Goal: Task Accomplishment & Management: Manage account settings

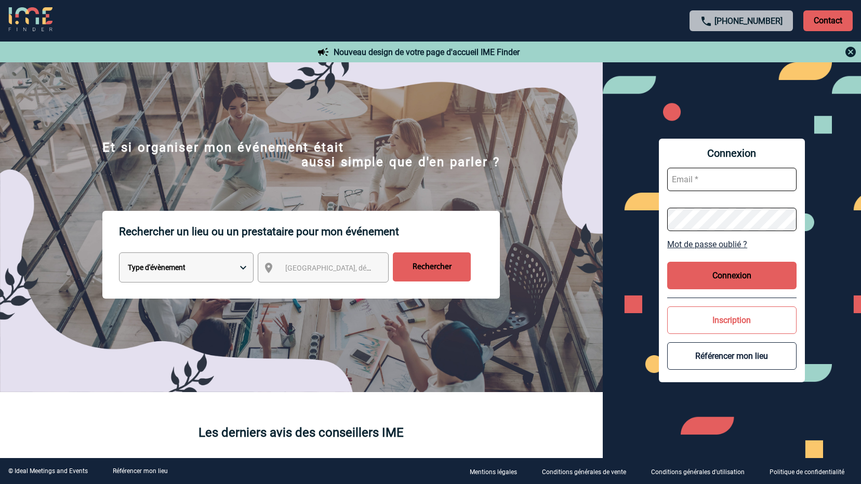
click at [702, 181] on input "text" at bounding box center [731, 179] width 129 height 23
type input "coralie.boucaud@knds.fr"
click at [760, 268] on button "Connexion" at bounding box center [731, 276] width 129 height 28
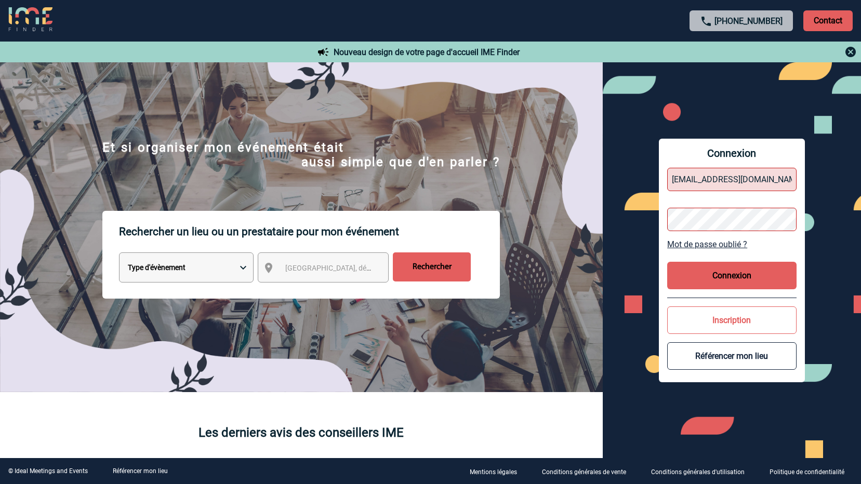
click at [620, 213] on div "Connexion coralie.boucaud@knds.fr Mot de passe oublié ? Connexion Inscription R…" at bounding box center [731, 260] width 258 height 396
click at [743, 278] on button "Connexion" at bounding box center [731, 276] width 129 height 28
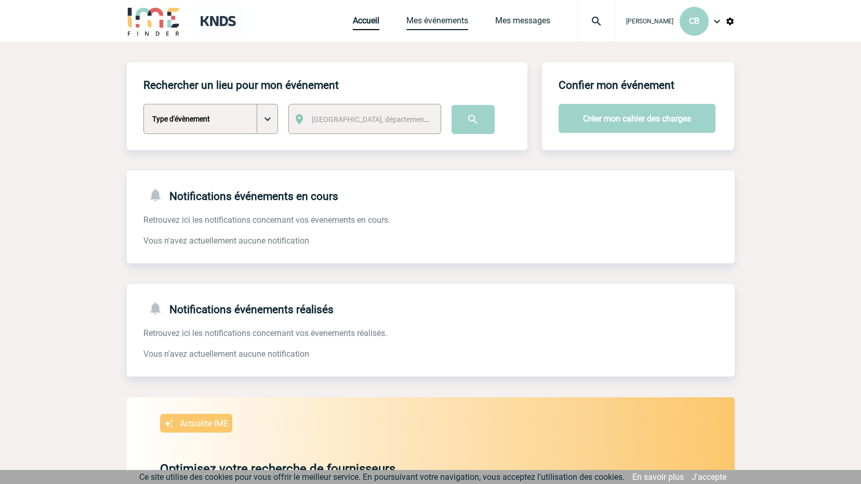
click at [421, 21] on link "Mes événements" at bounding box center [437, 23] width 62 height 15
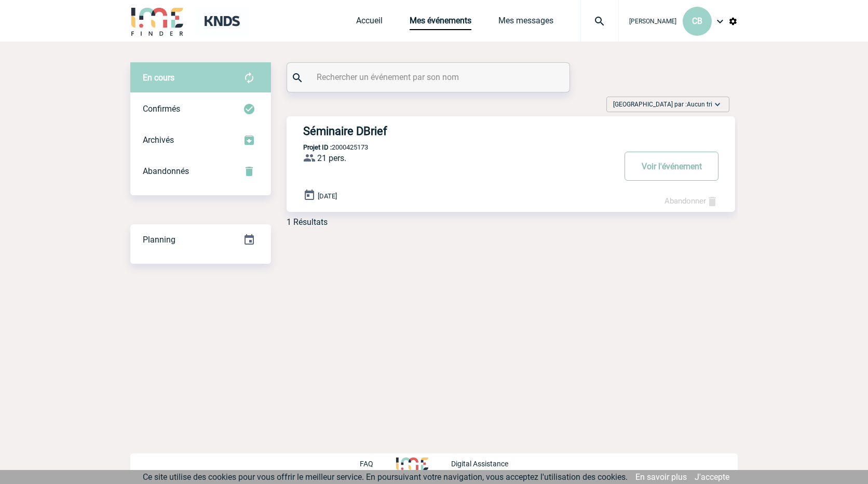
click at [667, 166] on button "Voir l'événement" at bounding box center [672, 166] width 94 height 29
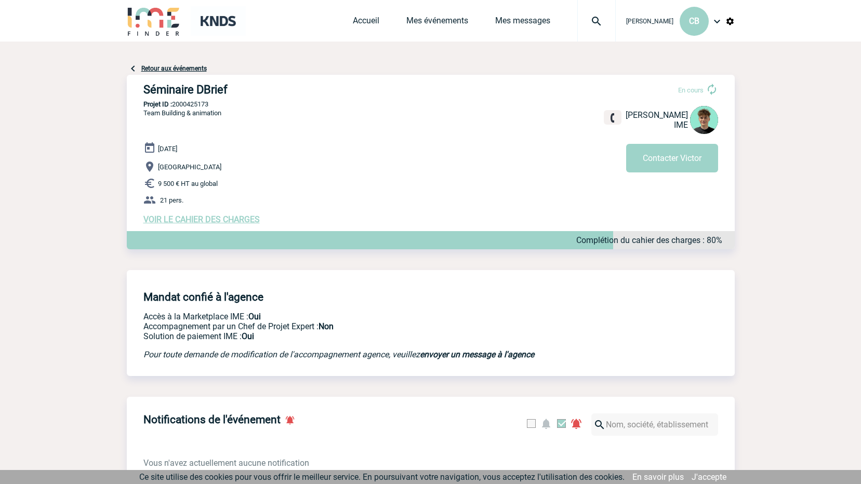
drag, startPoint x: 12, startPoint y: 316, endPoint x: 42, endPoint y: 318, distance: 29.7
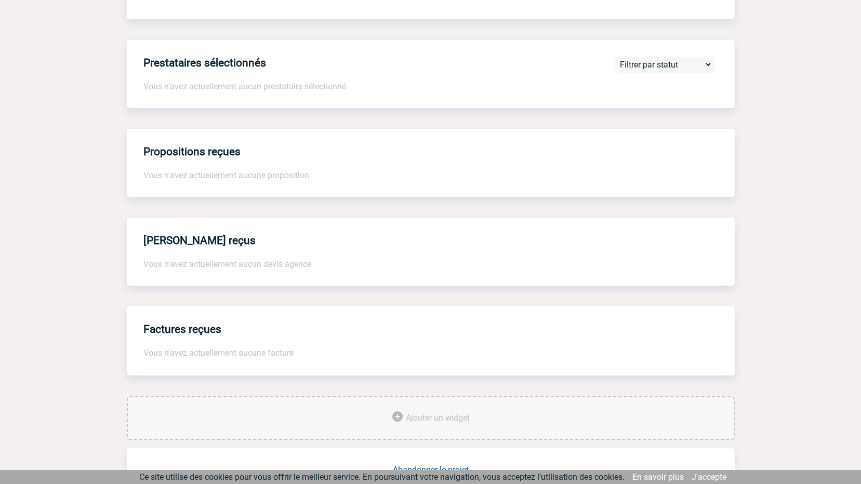
scroll to position [583, 0]
